Goal: Task Accomplishment & Management: Manage account settings

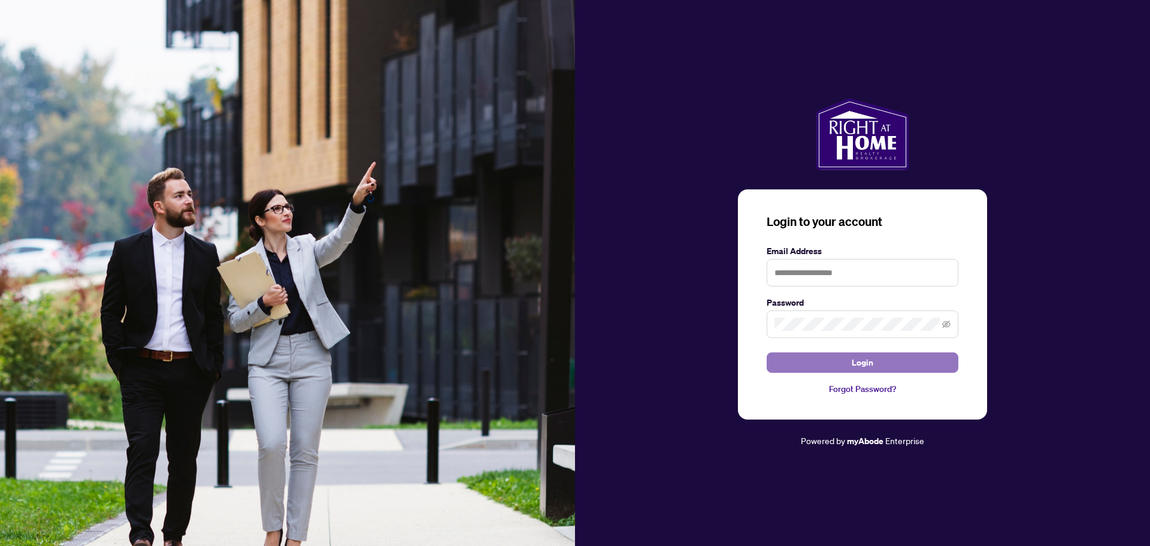
click at [870, 359] on span "Login" at bounding box center [863, 362] width 22 height 19
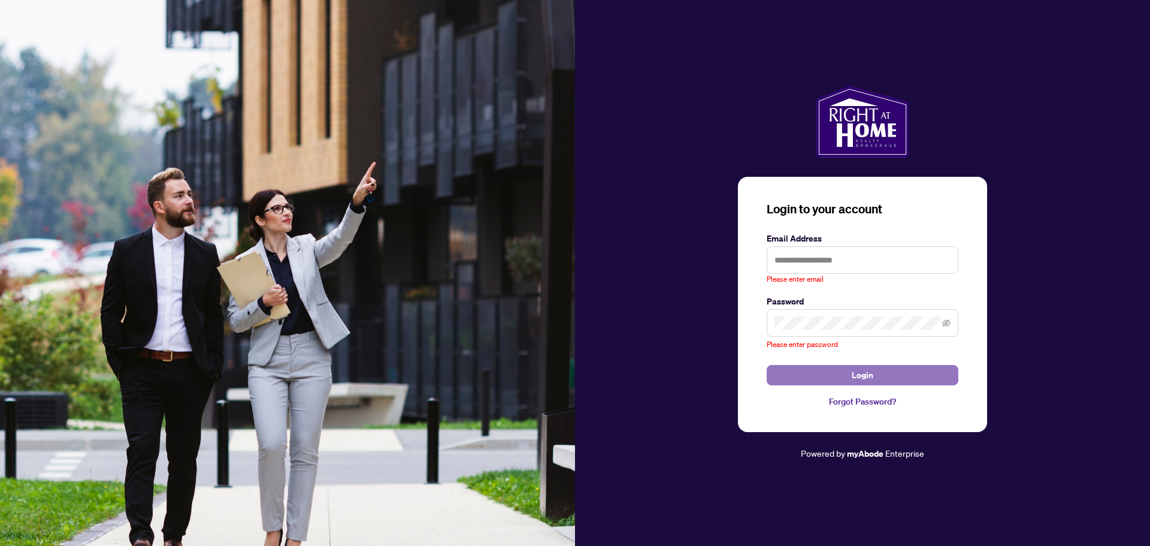
click at [868, 374] on span "Login" at bounding box center [863, 374] width 22 height 19
click at [850, 258] on input "text" at bounding box center [863, 260] width 192 height 28
type input "**********"
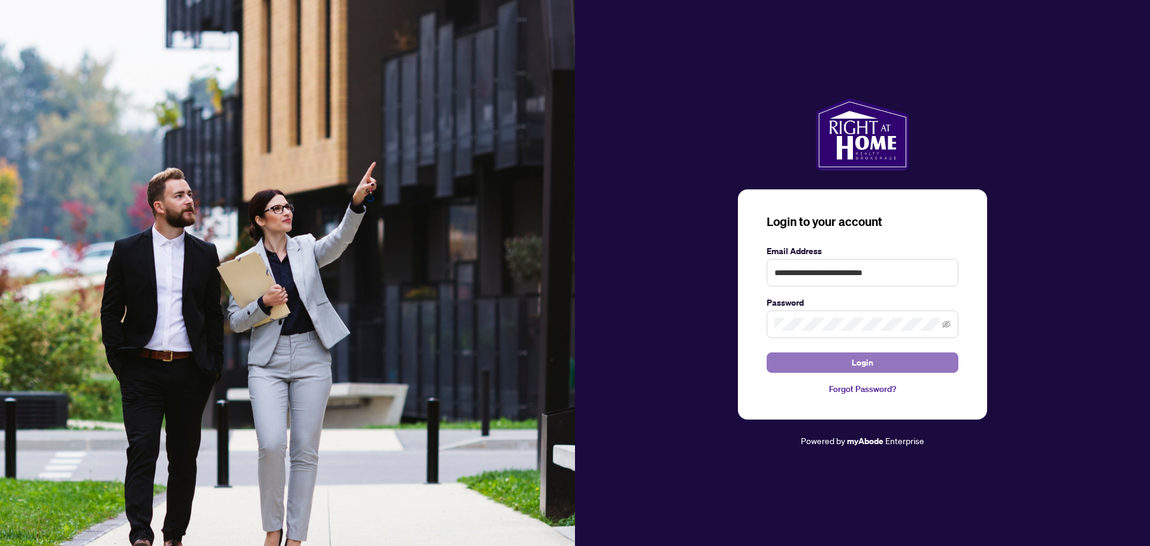
click at [863, 362] on span "Login" at bounding box center [863, 362] width 22 height 19
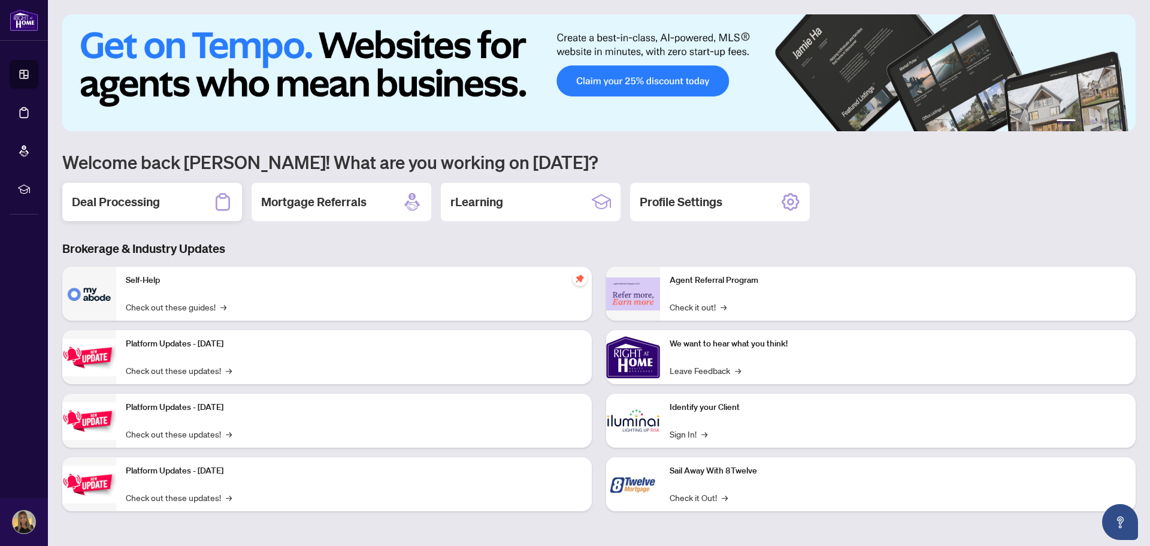
click at [175, 192] on div "Deal Processing" at bounding box center [152, 202] width 180 height 38
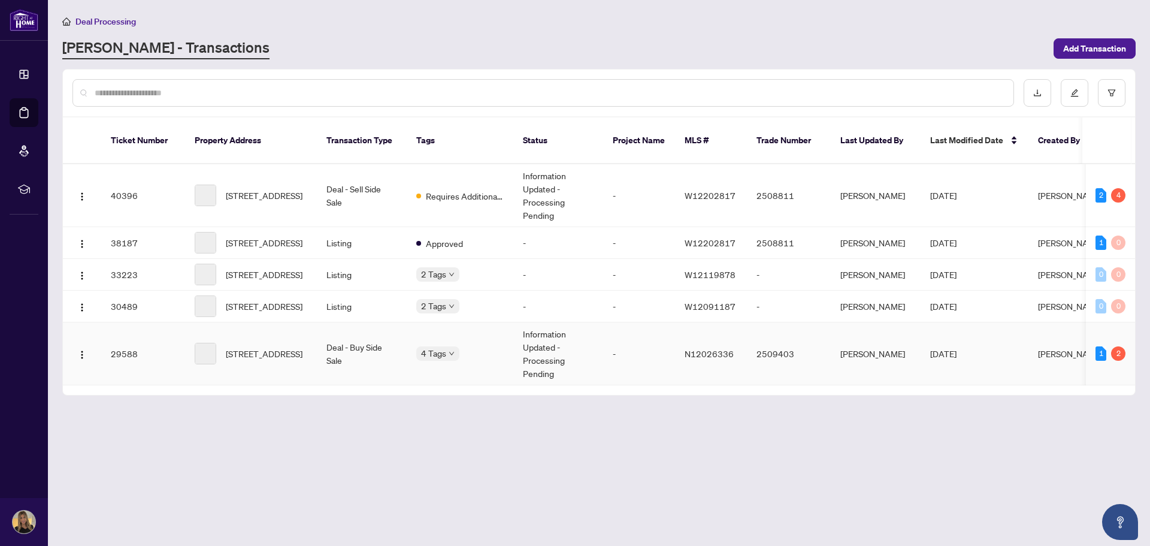
click at [308, 352] on td "[STREET_ADDRESS]" at bounding box center [251, 353] width 132 height 63
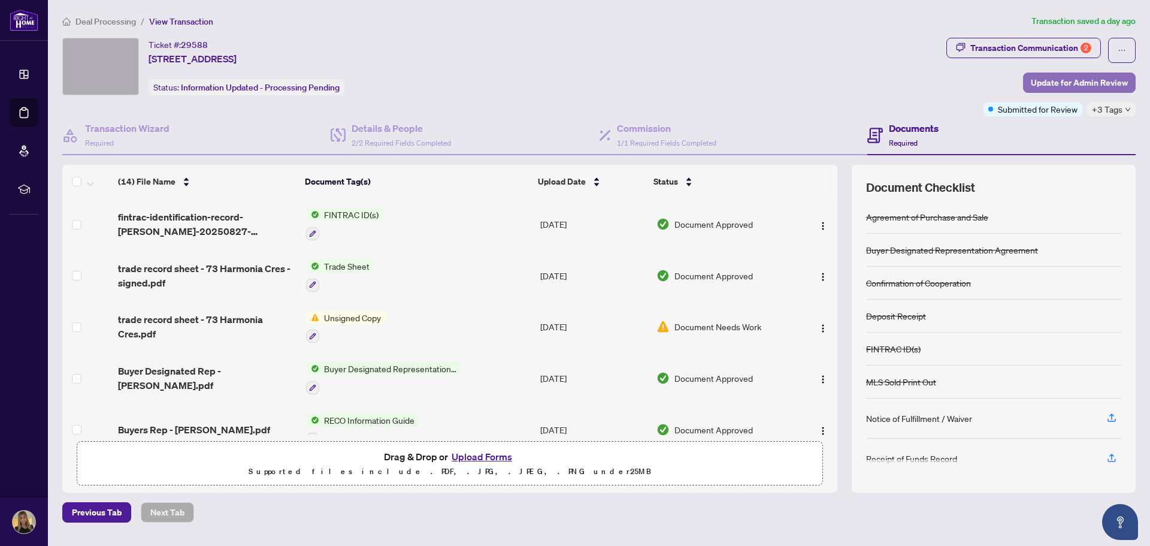
click at [1099, 84] on span "Update for Admin Review" at bounding box center [1079, 82] width 97 height 19
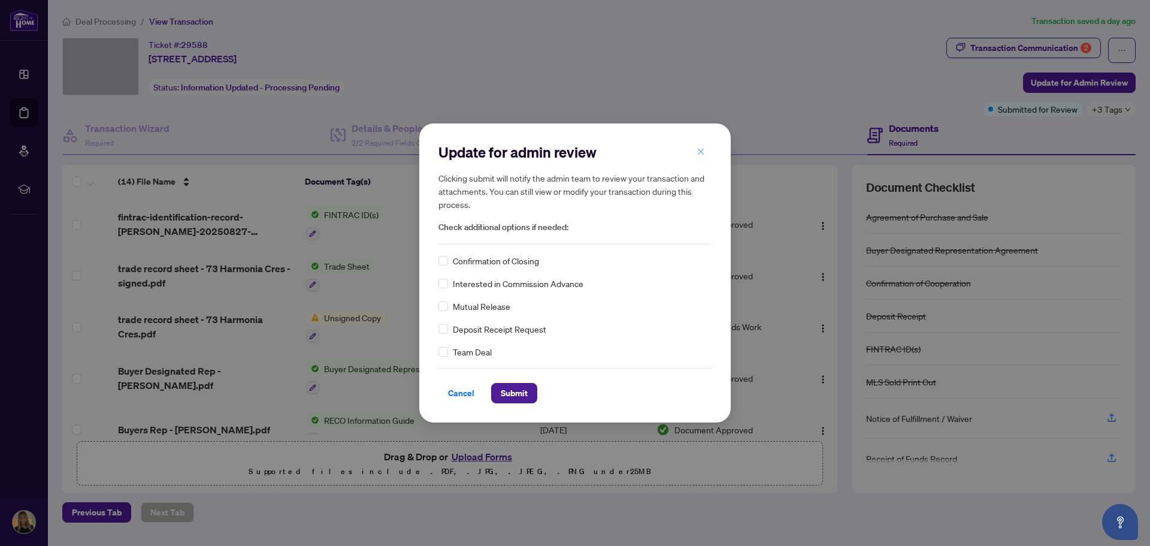
click at [702, 153] on icon "close" at bounding box center [701, 151] width 7 height 7
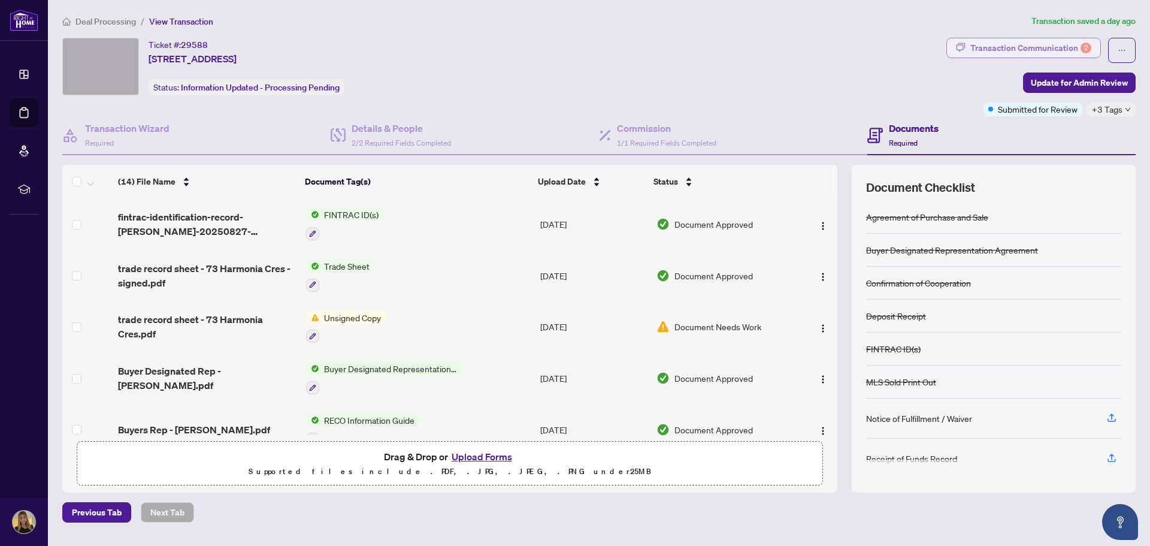
click at [1069, 49] on div "Transaction Communication 2" at bounding box center [1030, 47] width 121 height 19
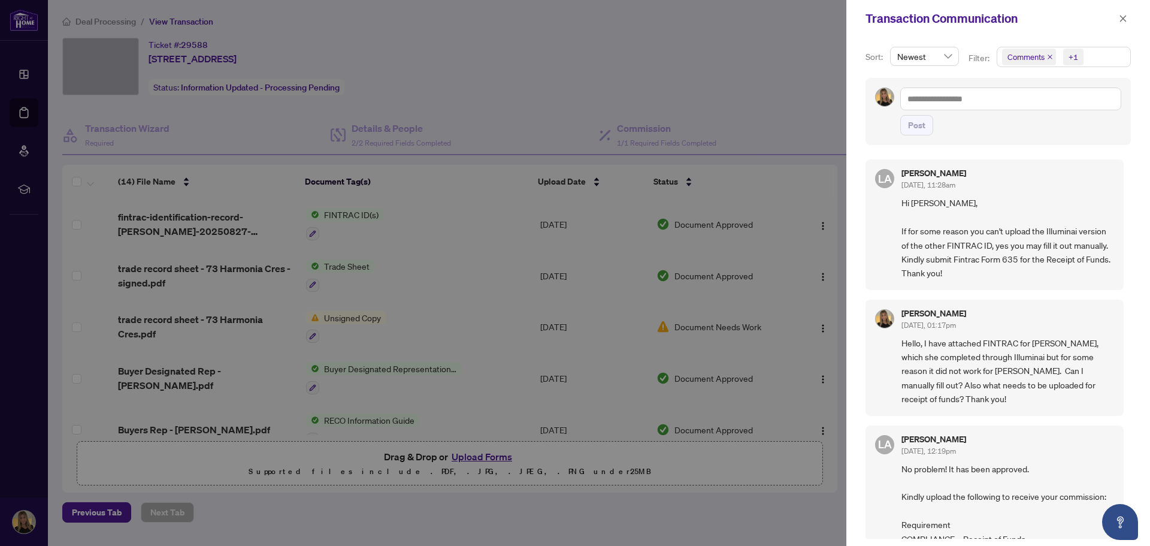
click at [782, 122] on div at bounding box center [575, 273] width 1150 height 546
click at [788, 93] on div at bounding box center [575, 273] width 1150 height 546
click at [1128, 18] on button "button" at bounding box center [1123, 18] width 16 height 14
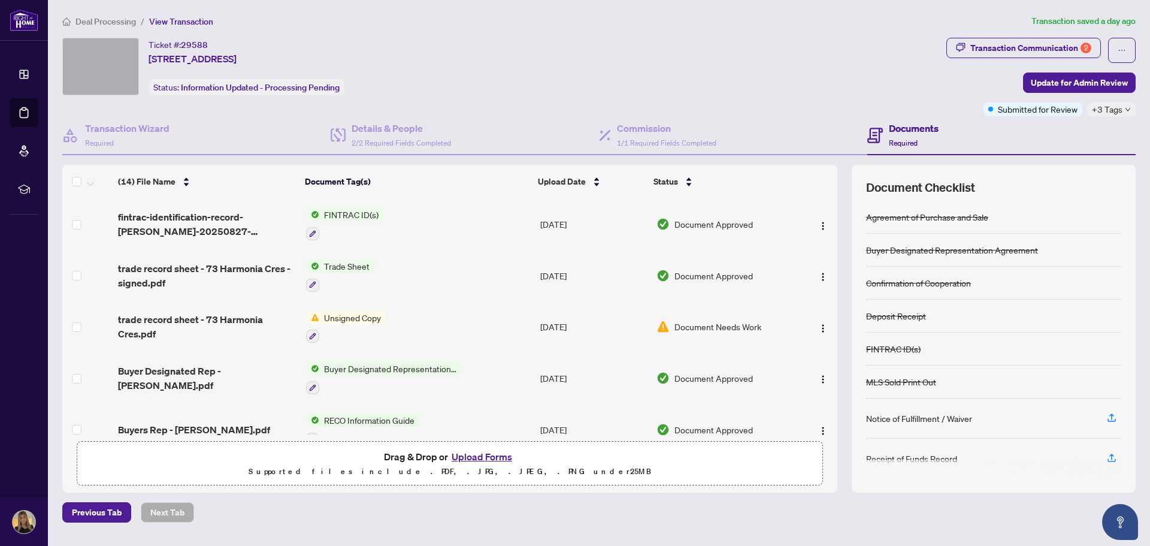
click at [470, 456] on button "Upload Forms" at bounding box center [482, 457] width 68 height 16
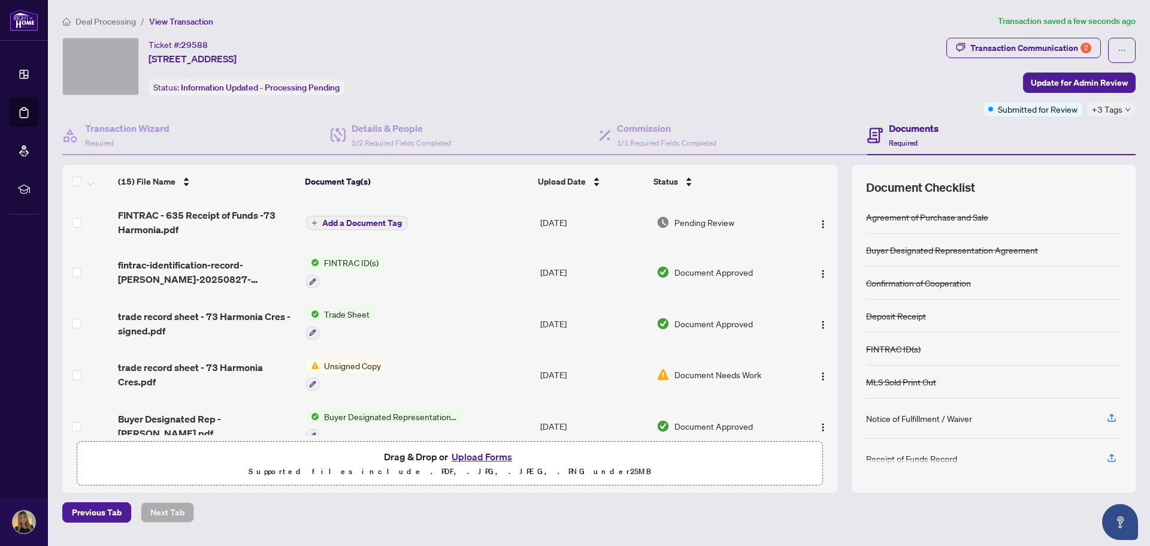
click at [394, 223] on span "Add a Document Tag" at bounding box center [362, 223] width 80 height 8
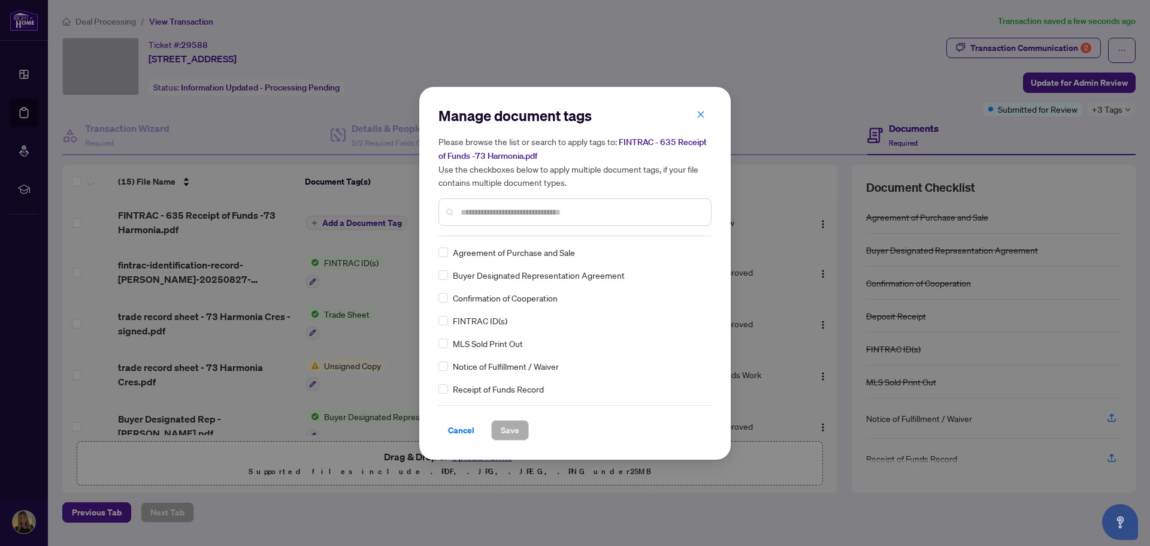
click at [526, 386] on span "Receipt of Funds Record" at bounding box center [498, 388] width 91 height 13
click at [516, 422] on span "Save" at bounding box center [510, 429] width 19 height 19
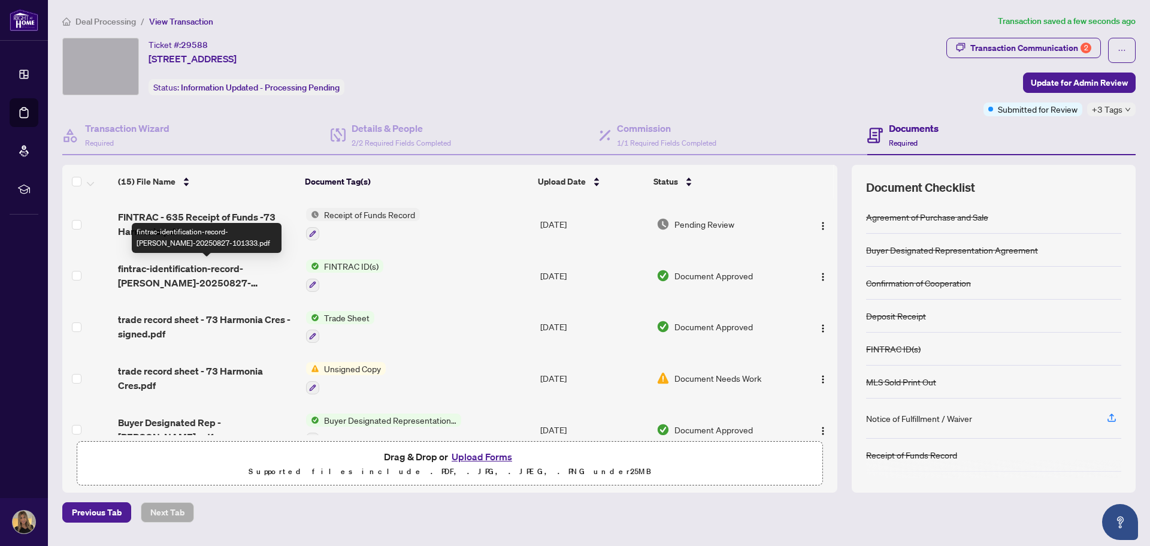
click at [261, 267] on span "fintrac-identification-record-[PERSON_NAME]-20250827-101333.pdf" at bounding box center [207, 275] width 178 height 29
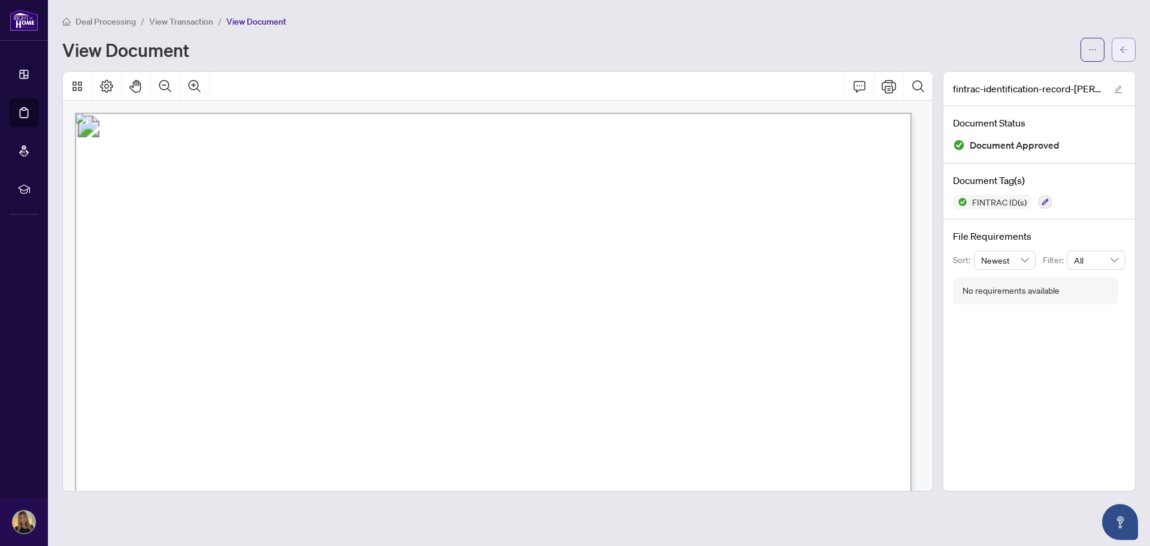
click at [1118, 55] on button "button" at bounding box center [1124, 50] width 24 height 24
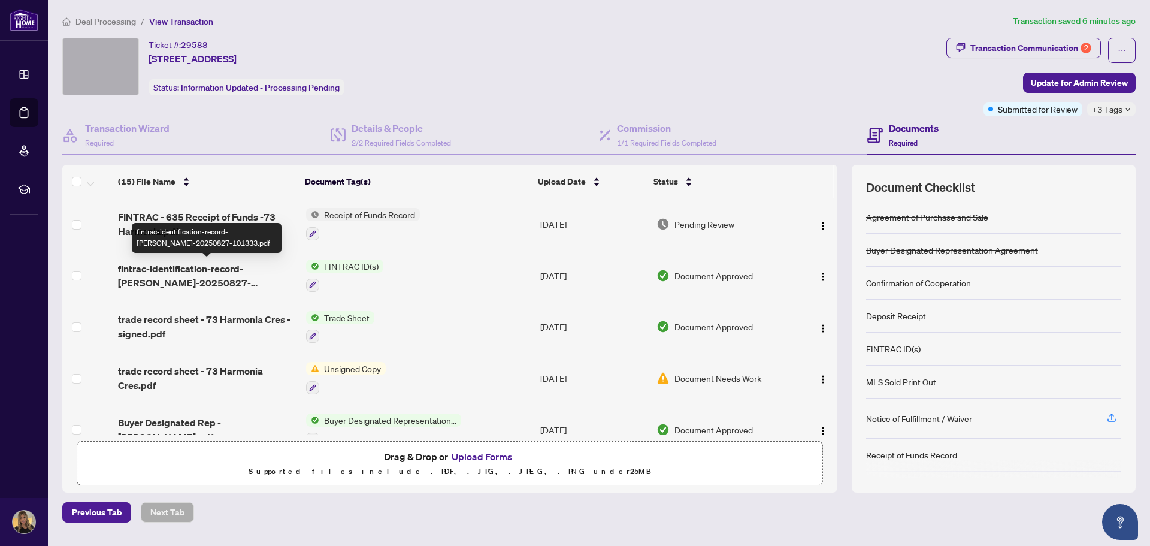
click at [250, 267] on span "fintrac-identification-record-[PERSON_NAME]-20250827-101333.pdf" at bounding box center [207, 275] width 178 height 29
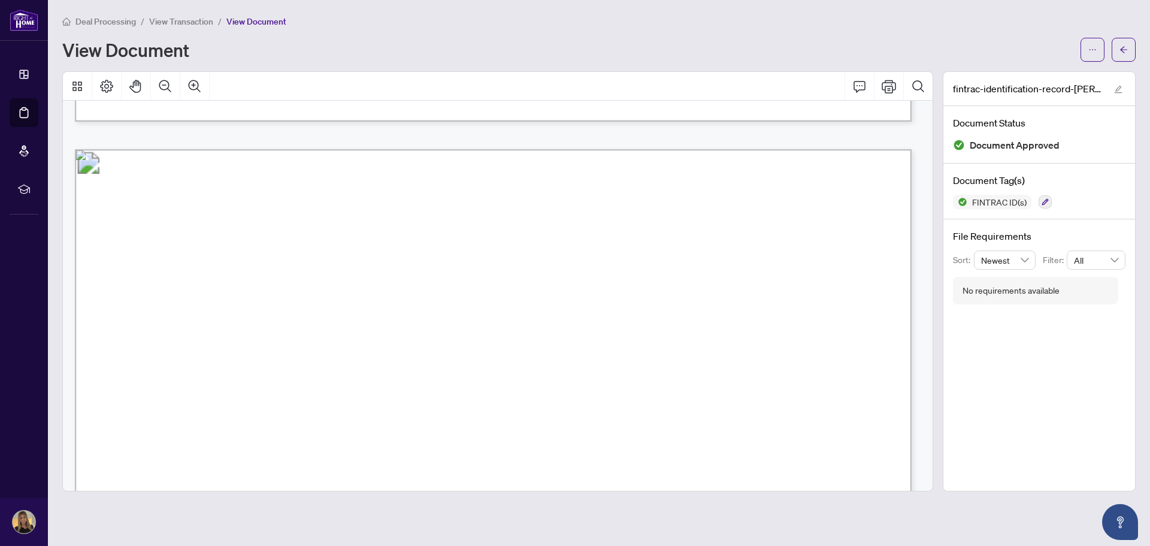
scroll to position [3414, 0]
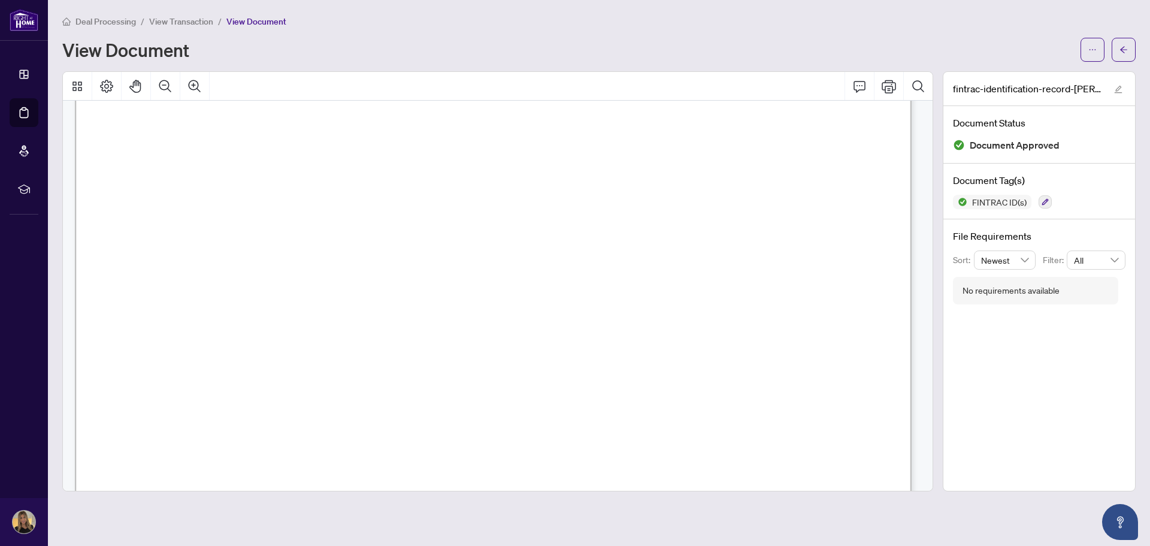
drag, startPoint x: 115, startPoint y: 323, endPoint x: 359, endPoint y: 362, distance: 246.9
click at [361, 352] on span "the past. I know them very well." at bounding box center [240, 350] width 241 height 13
drag, startPoint x: 367, startPoint y: 353, endPoint x: 122, endPoint y: 320, distance: 247.8
click at [122, 29] on p "Individual Identification Information Record This document has been prepared by…" at bounding box center [1030, 29] width 1910 height 0
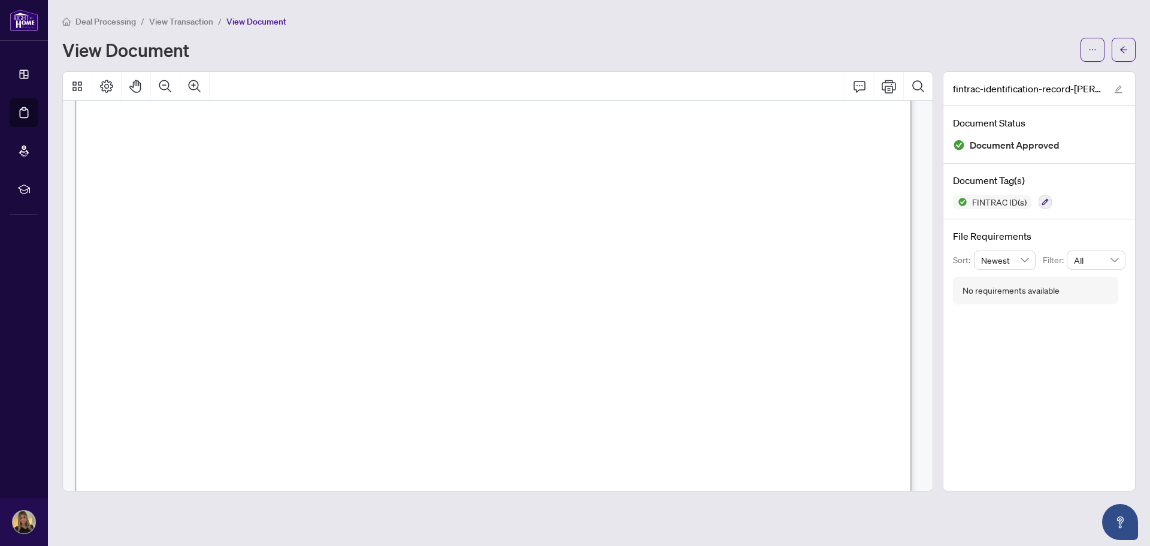
click at [368, 296] on span "Optional: describe your business dealings with the client and include informati…" at bounding box center [463, 295] width 691 height 12
drag, startPoint x: 489, startPoint y: 392, endPoint x: 121, endPoint y: 374, distance: 368.2
click at [482, 214] on span "the business relationship with the client. Optional - if you have taken measure…" at bounding box center [493, 216] width 752 height 12
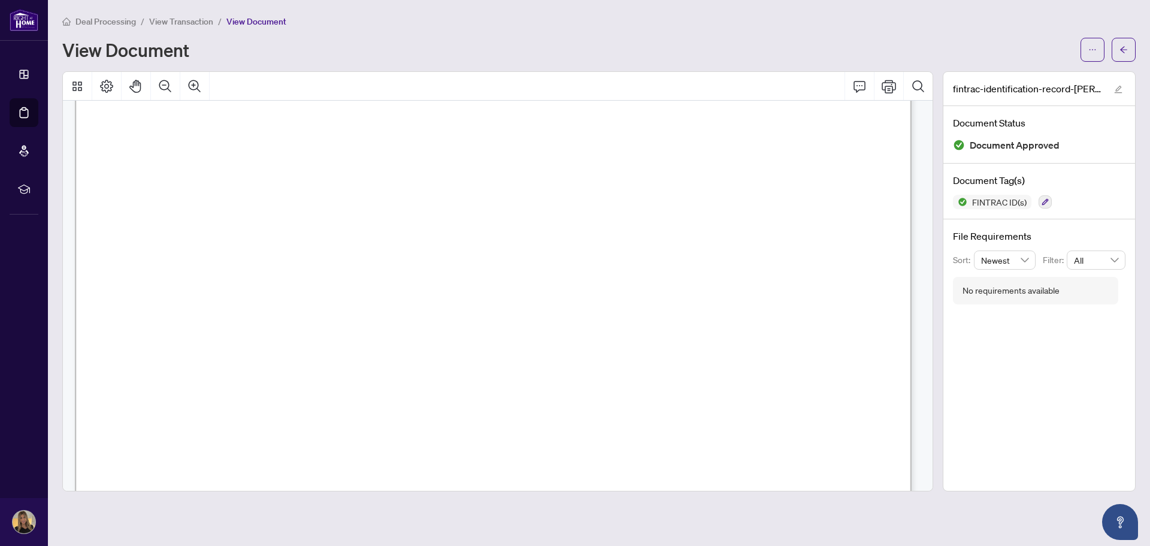
scroll to position [4612, 0]
